Goal: Navigation & Orientation: Understand site structure

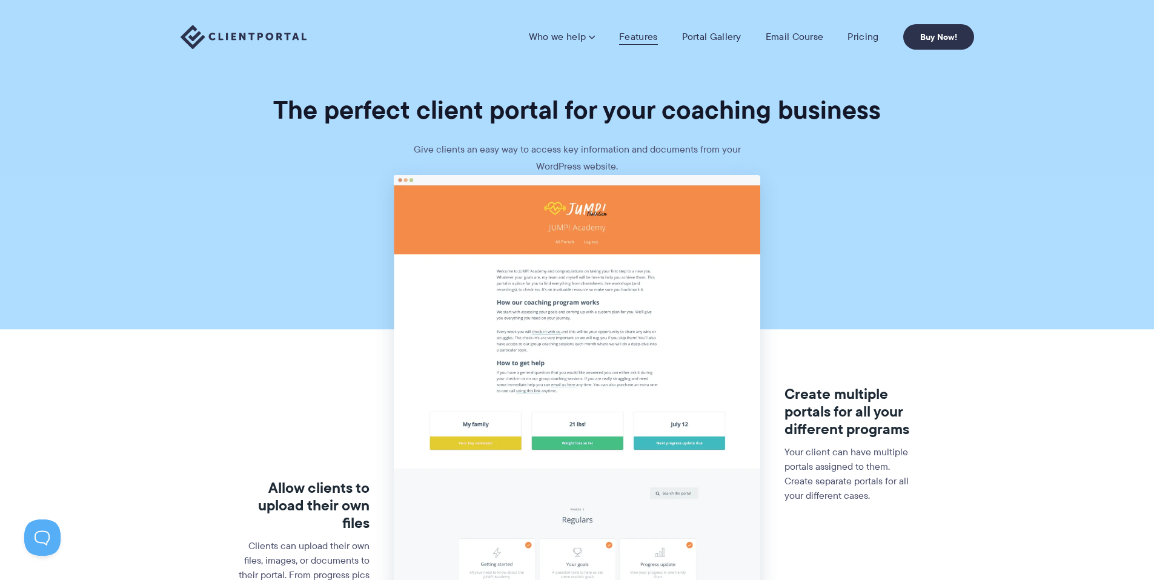
click at [652, 39] on link "Features" at bounding box center [638, 37] width 38 height 12
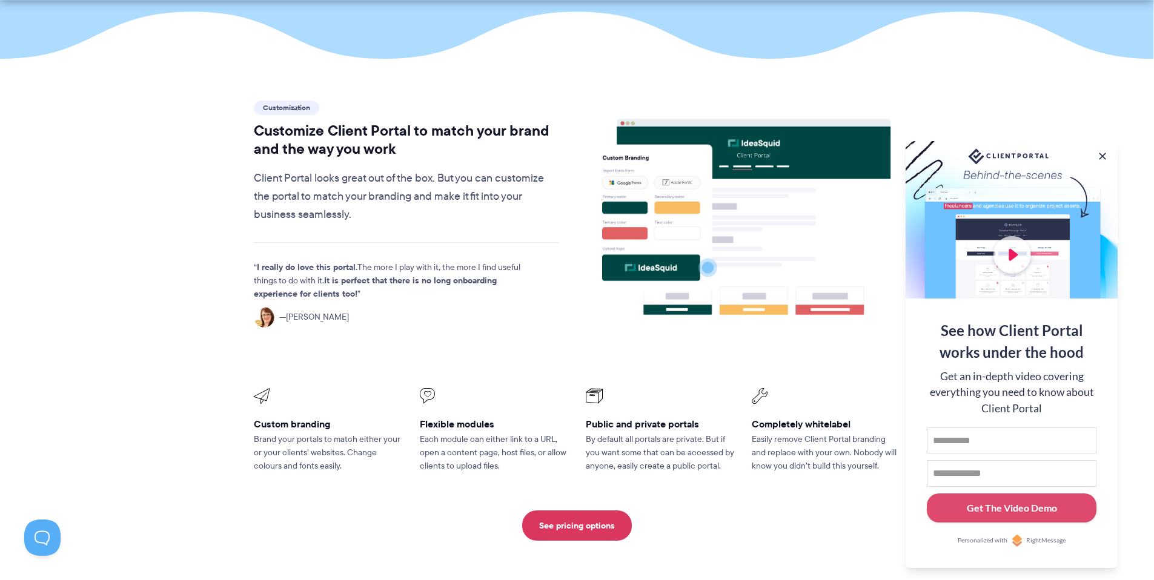
scroll to position [305, 0]
